Goal: Task Accomplishment & Management: Complete application form

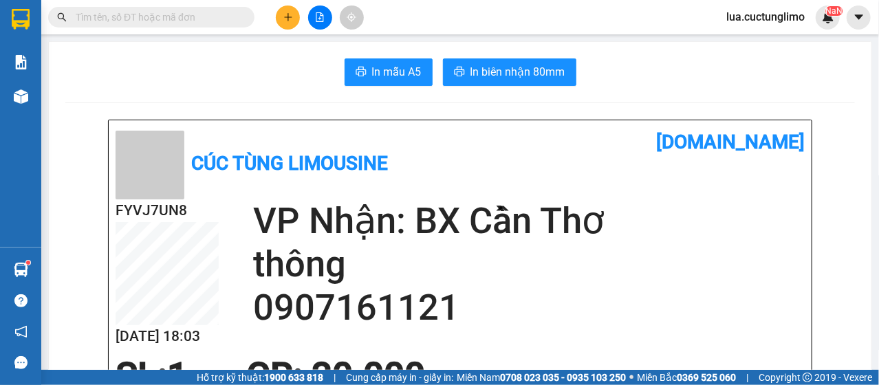
click at [286, 18] on icon "plus" at bounding box center [288, 17] width 10 height 10
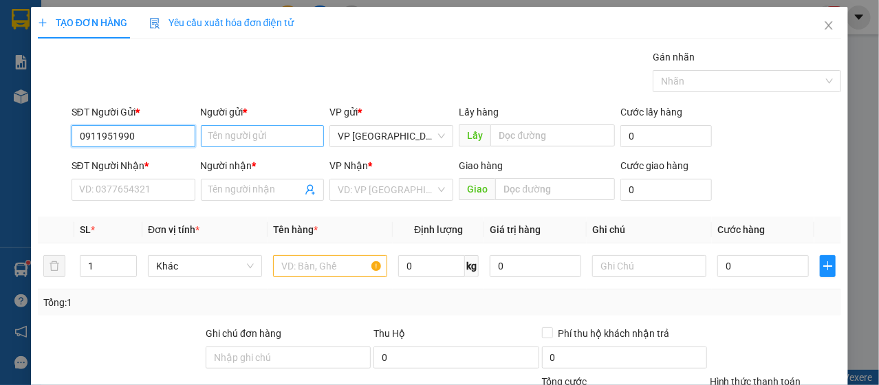
type input "0911951990"
click at [266, 131] on input "Người gửi *" at bounding box center [263, 136] width 124 height 22
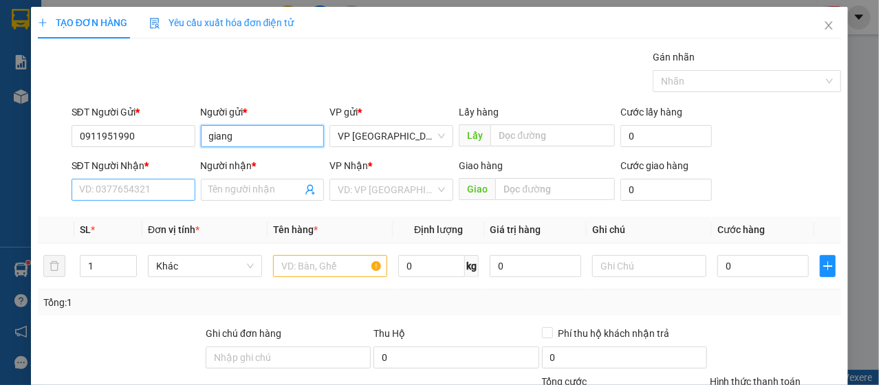
type input "giang"
click at [155, 197] on input "SĐT Người Nhận *" at bounding box center [134, 190] width 124 height 22
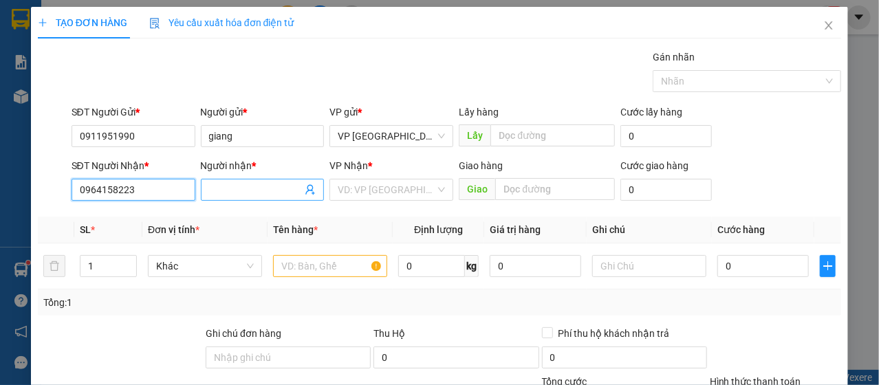
type input "0964158223"
click at [247, 185] on input "Người nhận *" at bounding box center [256, 189] width 94 height 15
click at [156, 191] on input "0964158223" at bounding box center [134, 190] width 124 height 22
click at [257, 184] on input "Người nhận *" at bounding box center [256, 189] width 94 height 15
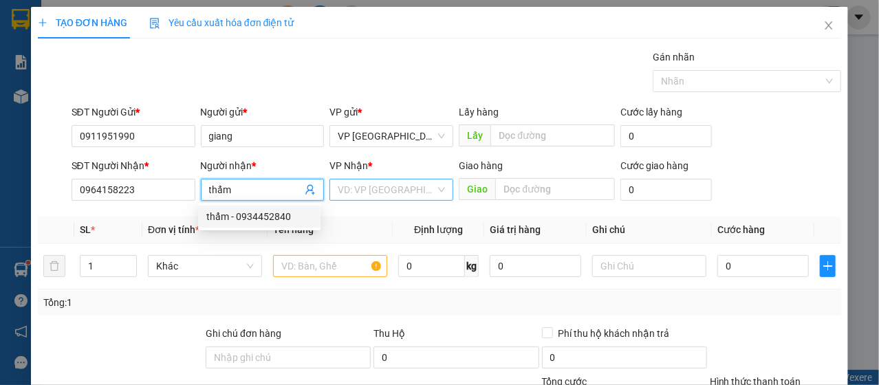
type input "thẩm"
click at [360, 192] on input "search" at bounding box center [387, 190] width 98 height 21
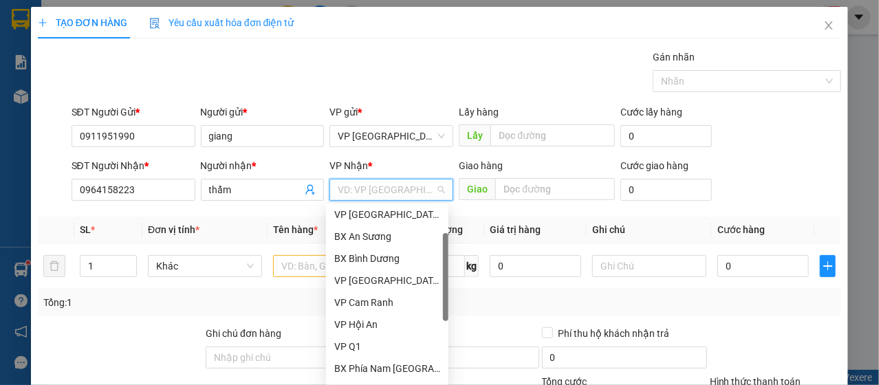
scroll to position [259, 0]
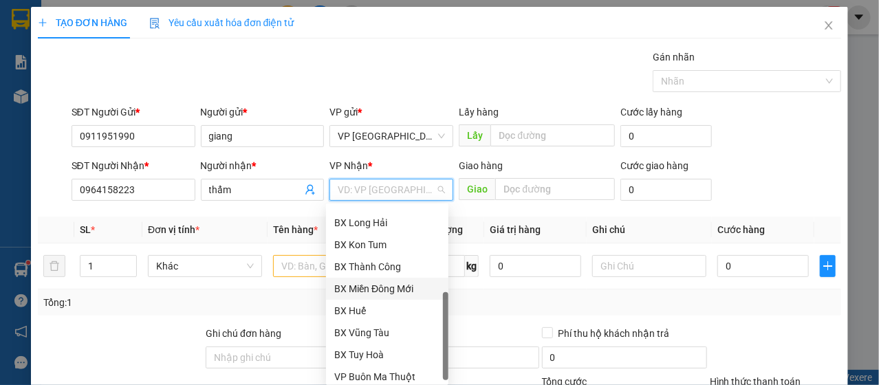
click at [383, 295] on div "BX Miền Đông Mới" at bounding box center [387, 288] width 106 height 15
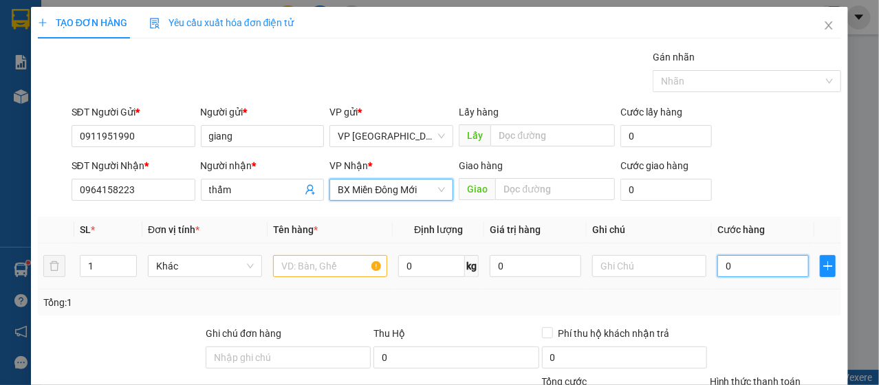
click at [727, 273] on input "0" at bounding box center [764, 266] width 92 height 22
type input "5"
type input "50"
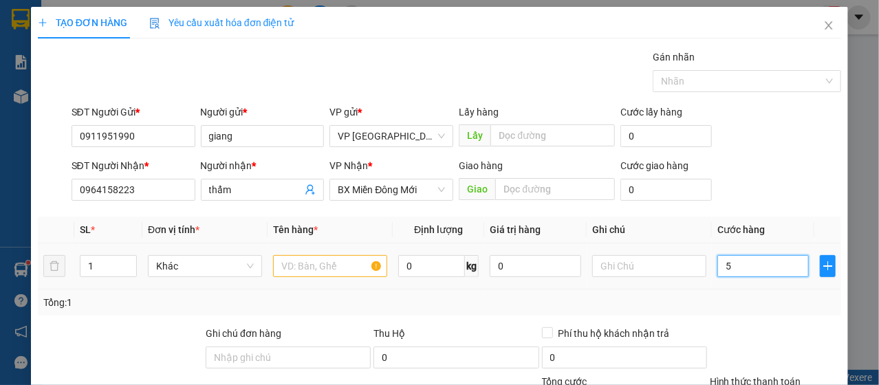
type input "50"
type input "500"
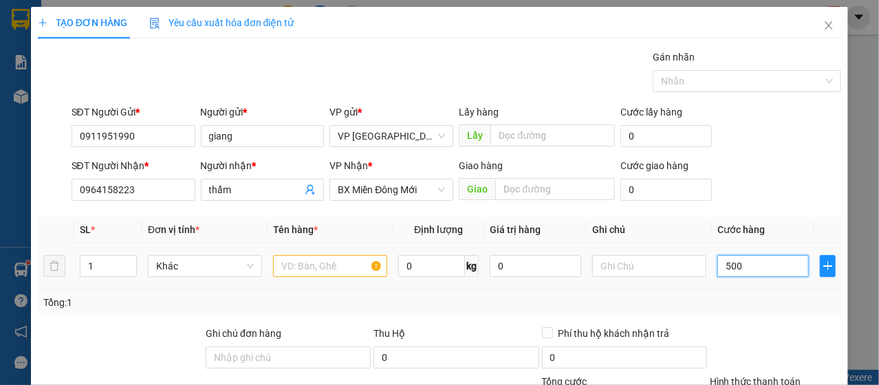
type input "5.000"
type input "50.000"
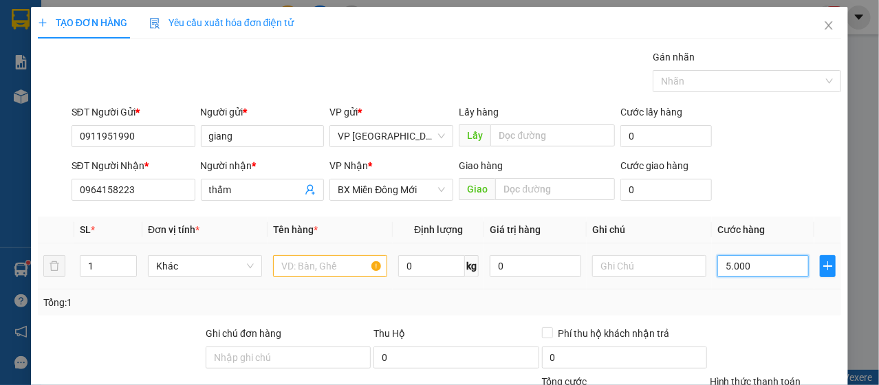
type input "50.000"
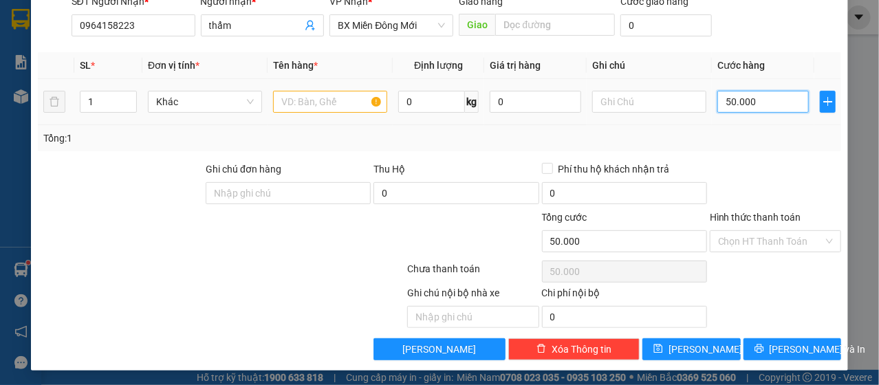
scroll to position [165, 0]
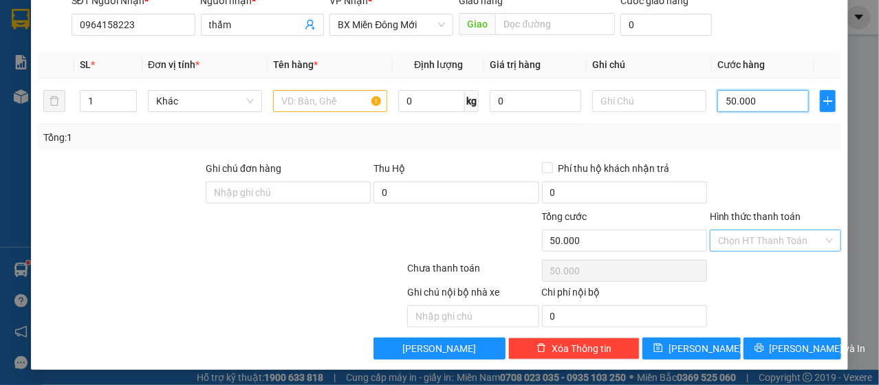
type input "50.000"
click at [776, 243] on input "Hình thức thanh toán" at bounding box center [770, 240] width 105 height 21
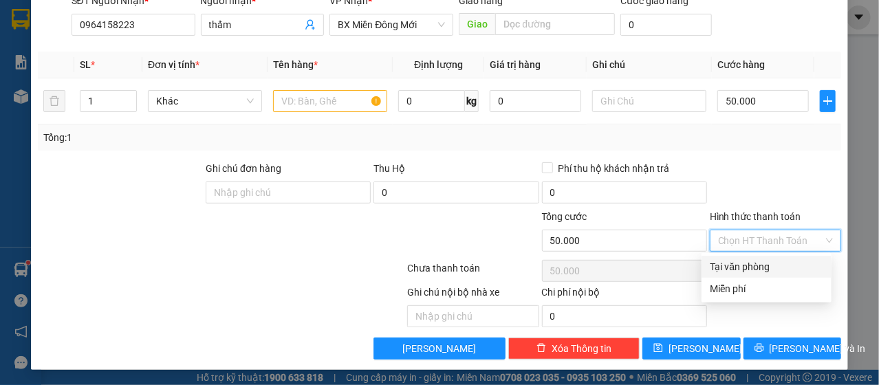
click at [763, 270] on div "Tại văn phòng" at bounding box center [767, 266] width 114 height 15
type input "0"
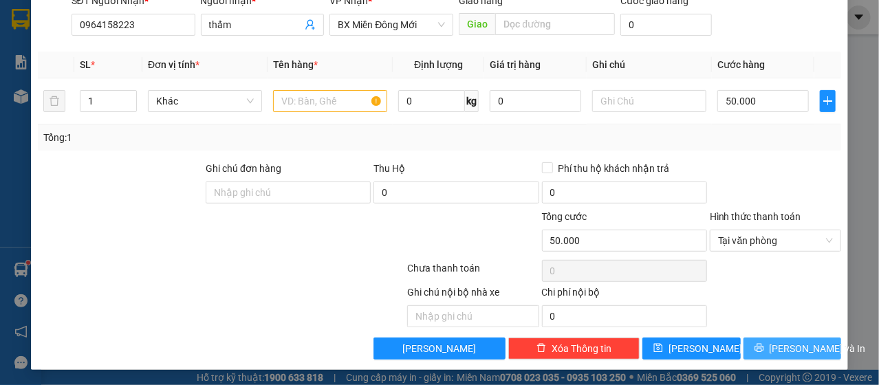
click at [774, 342] on span "[PERSON_NAME] và In" at bounding box center [818, 348] width 96 height 15
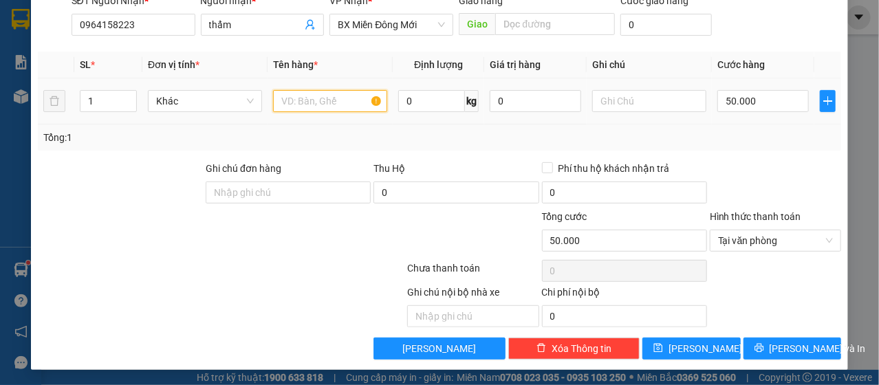
click at [324, 102] on input "text" at bounding box center [330, 101] width 114 height 22
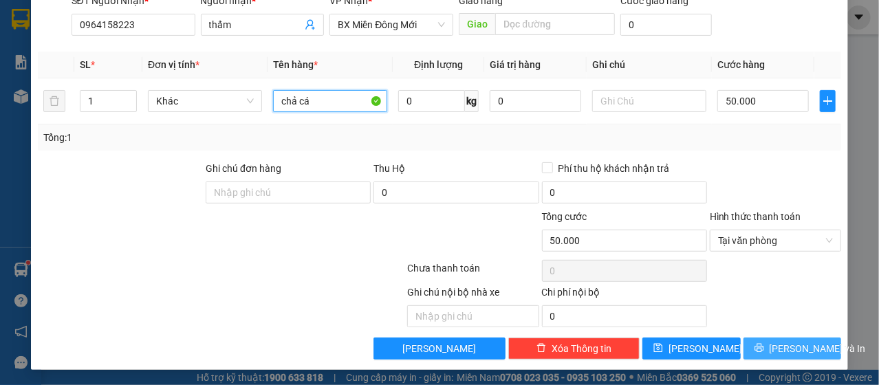
type input "chả cá"
click at [757, 349] on icon "printer" at bounding box center [760, 348] width 10 height 10
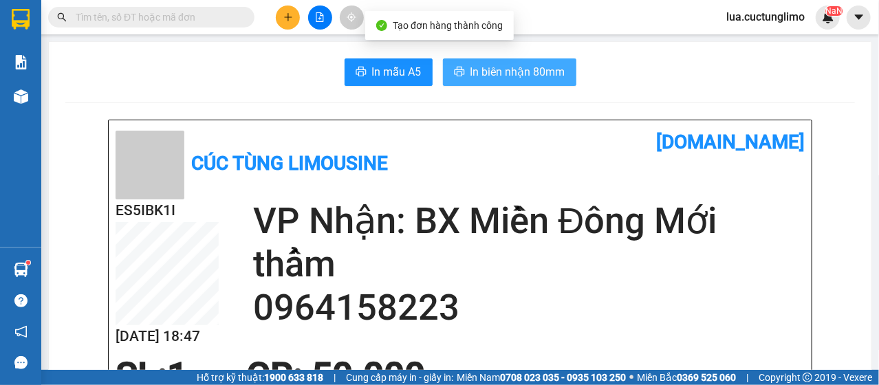
click at [507, 72] on span "In biên nhận 80mm" at bounding box center [518, 71] width 95 height 17
